Goal: Task Accomplishment & Management: Manage account settings

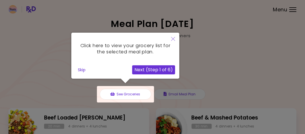
click at [174, 38] on icon "Close" at bounding box center [173, 39] width 4 height 4
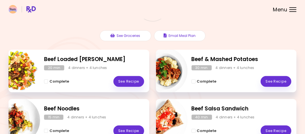
scroll to position [43, 0]
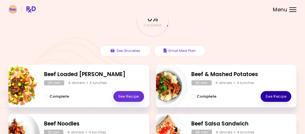
click at [269, 94] on link "See Recipe" at bounding box center [275, 96] width 31 height 11
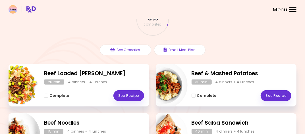
scroll to position [43, 0]
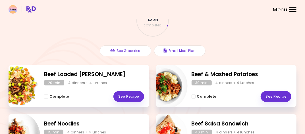
click at [219, 84] on div "4 dinners + 4 lunches" at bounding box center [235, 82] width 39 height 5
click at [269, 95] on link "See Recipe" at bounding box center [275, 96] width 31 height 11
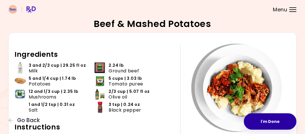
click at [261, 120] on button "I'm Done" at bounding box center [270, 121] width 53 height 16
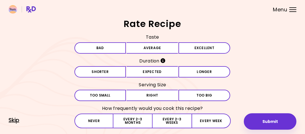
click at [17, 122] on span "Skip" at bounding box center [14, 120] width 11 height 6
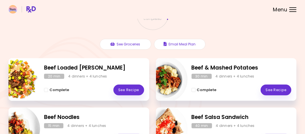
scroll to position [59, 0]
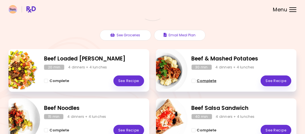
click at [193, 82] on span "Complete - Beef & Mashed Potatoes" at bounding box center [193, 81] width 4 height 4
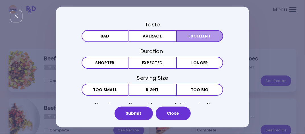
click at [199, 35] on button "Excellent" at bounding box center [199, 36] width 47 height 12
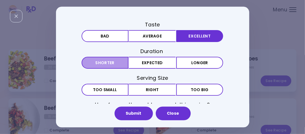
click at [111, 59] on button "Shorter" at bounding box center [105, 63] width 47 height 12
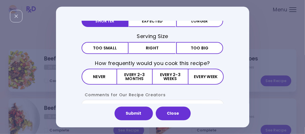
scroll to position [40, 0]
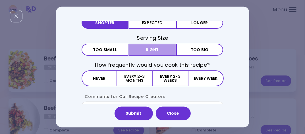
click at [157, 45] on button "Right" at bounding box center [152, 49] width 47 height 12
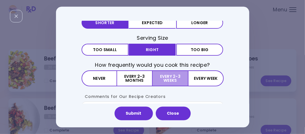
click at [181, 76] on button "Every 2-3 weeks" at bounding box center [170, 78] width 35 height 16
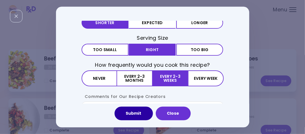
click at [135, 114] on button "Submit" at bounding box center [133, 114] width 38 height 14
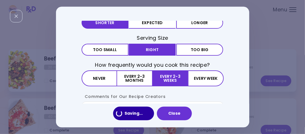
scroll to position [0, 0]
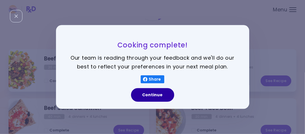
click at [152, 96] on button "Continue" at bounding box center [152, 95] width 43 height 14
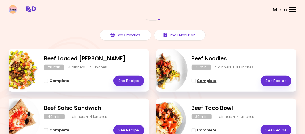
click at [193, 82] on span "Complete - Beef Noodles" at bounding box center [193, 81] width 4 height 4
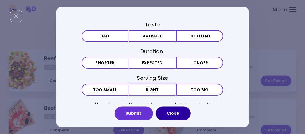
click at [179, 112] on button "Close" at bounding box center [173, 114] width 35 height 14
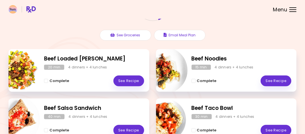
click at [74, 6] on header at bounding box center [152, 9] width 305 height 19
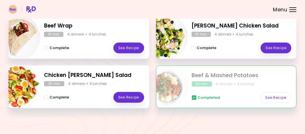
scroll to position [191, 0]
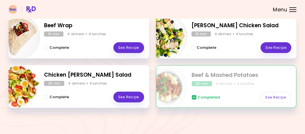
click at [292, 11] on div "Menu" at bounding box center [292, 9] width 7 height 5
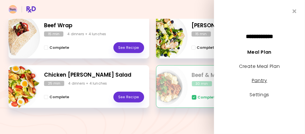
click at [261, 81] on link "Pantry" at bounding box center [259, 80] width 15 height 7
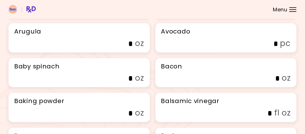
scroll to position [148, 0]
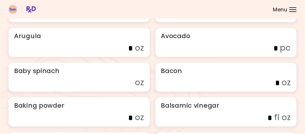
click at [80, 87] on input "oz" at bounding box center [84, 83] width 97 height 9
type input "*"
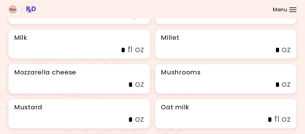
scroll to position [1773, 0]
